Goal: Task Accomplishment & Management: Manage account settings

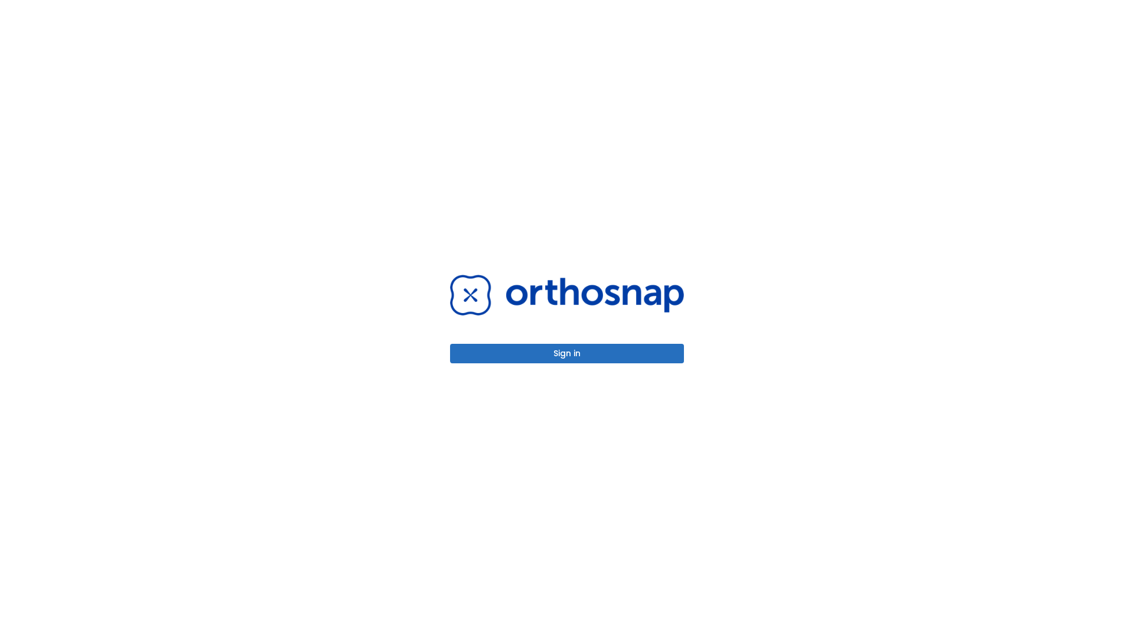
click at [567, 353] on button "Sign in" at bounding box center [567, 353] width 234 height 19
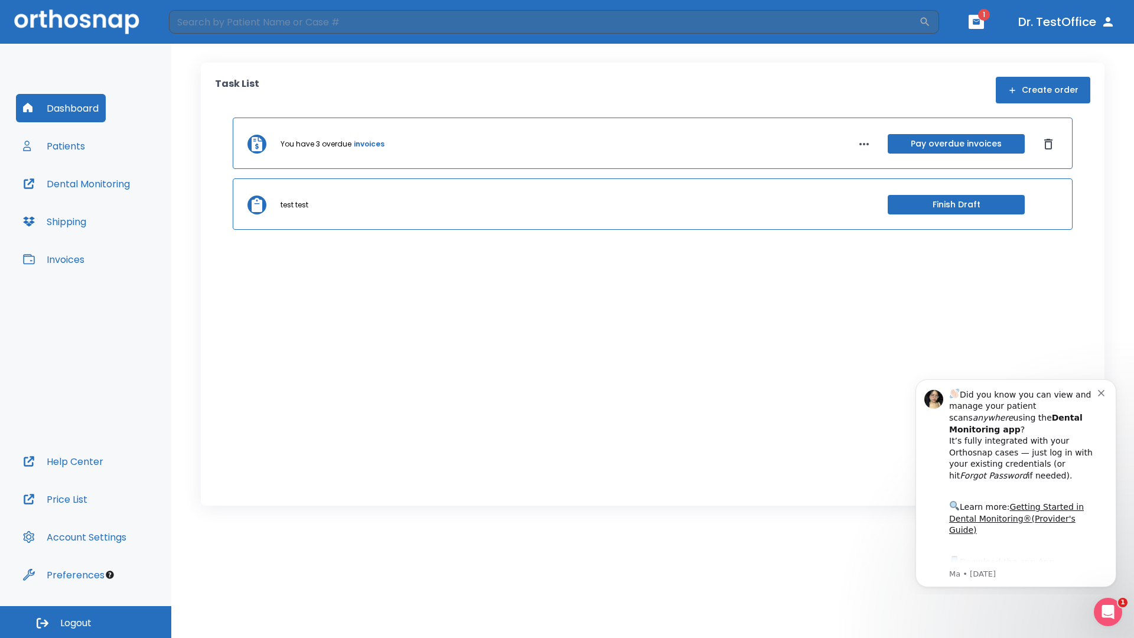
click at [86, 622] on span "Logout" at bounding box center [75, 622] width 31 height 13
